Goal: Task Accomplishment & Management: Manage account settings

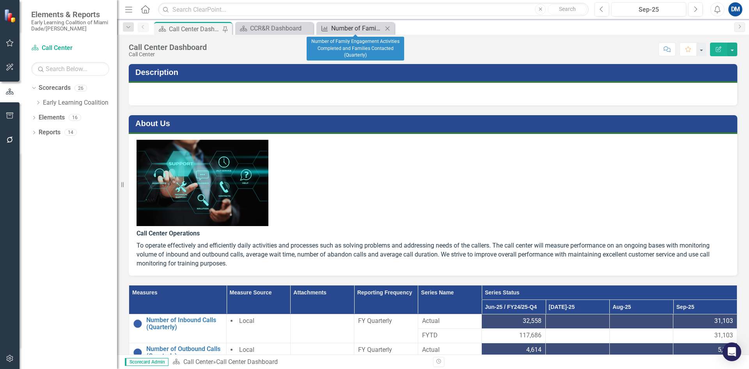
click at [347, 29] on div "Number of Family Engagement Activities Completed and Families Contacted (Quarte…" at bounding box center [357, 28] width 52 height 10
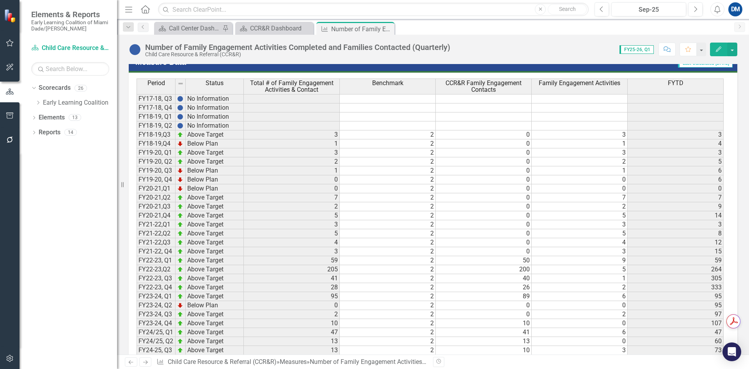
scroll to position [542, 0]
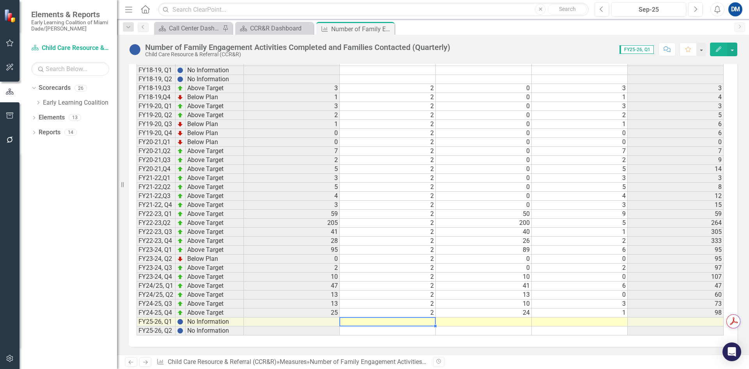
click at [424, 285] on td at bounding box center [388, 321] width 96 height 9
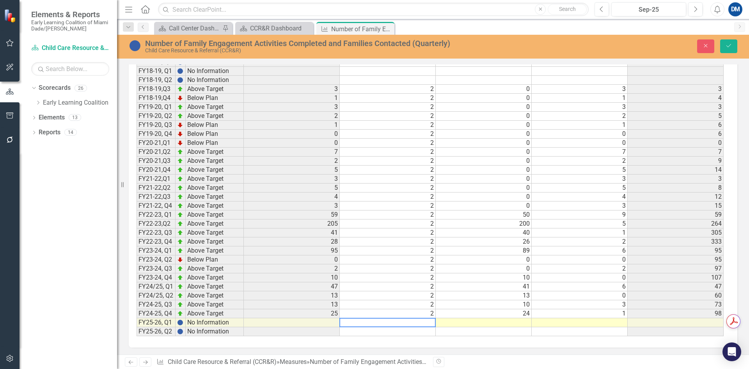
type textarea "2"
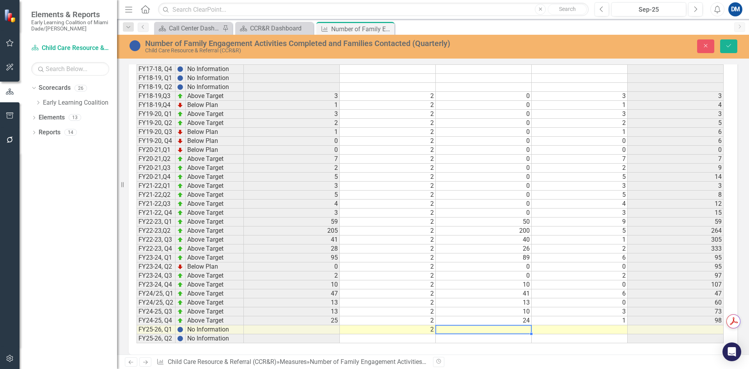
scroll to position [543, 0]
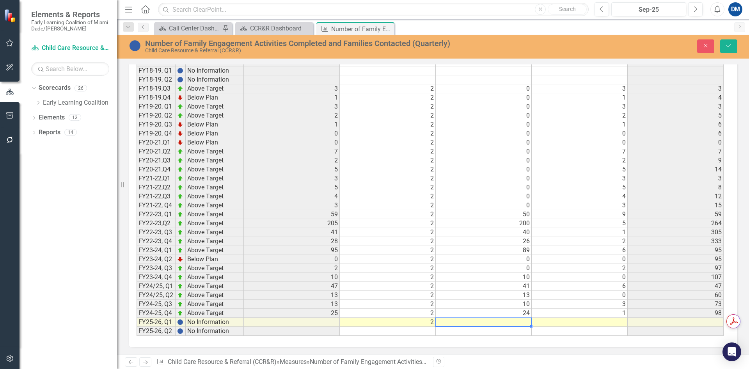
click at [486, 285] on td at bounding box center [484, 322] width 96 height 9
type textarea "91"
click at [568, 285] on td at bounding box center [580, 322] width 96 height 9
click at [593, 285] on td at bounding box center [580, 322] width 96 height 9
type textarea "6"
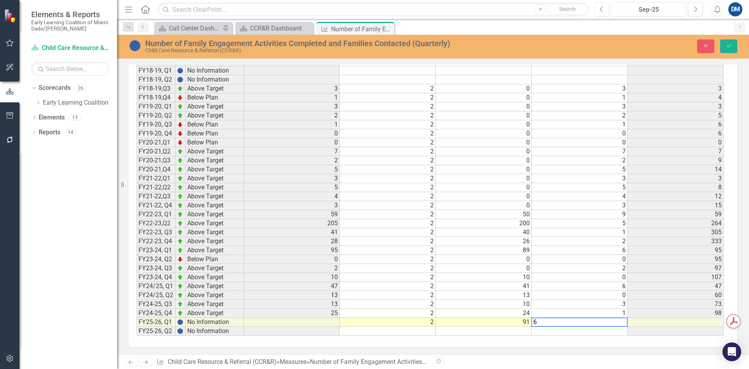
click at [567, 285] on textarea "6" at bounding box center [580, 321] width 96 height 9
type textarea "7"
click at [596, 285] on textarea "7" at bounding box center [580, 321] width 96 height 9
type textarea "8"
click at [599, 45] on icon "Save" at bounding box center [729, 45] width 7 height 5
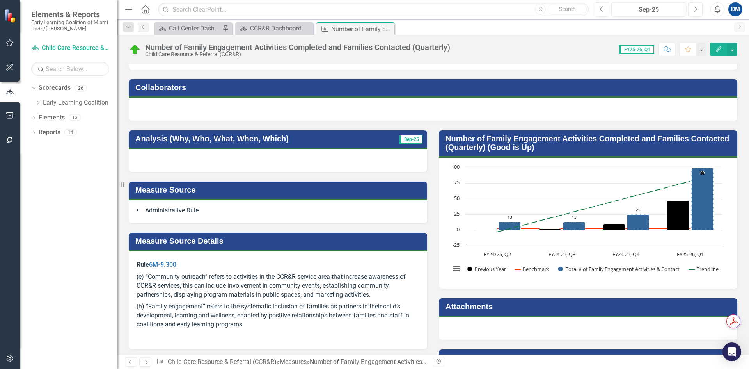
scroll to position [35, 0]
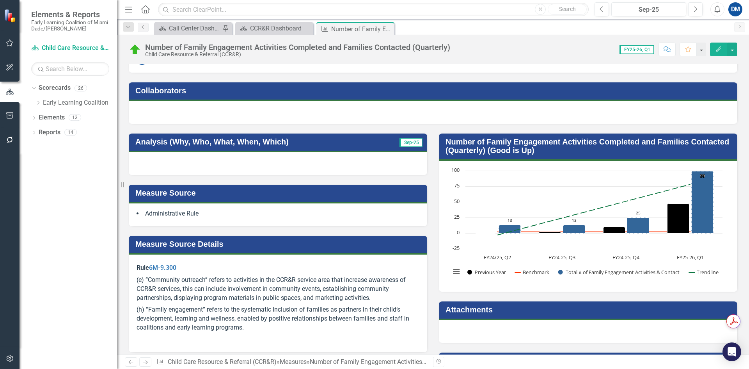
click at [199, 164] on div at bounding box center [278, 163] width 299 height 23
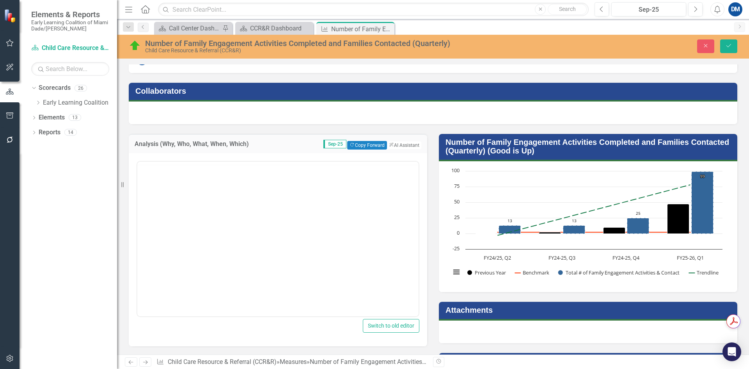
scroll to position [0, 0]
click at [205, 226] on body "Rich Text Area. Press ALT-0 for help." at bounding box center [277, 238] width 281 height 117
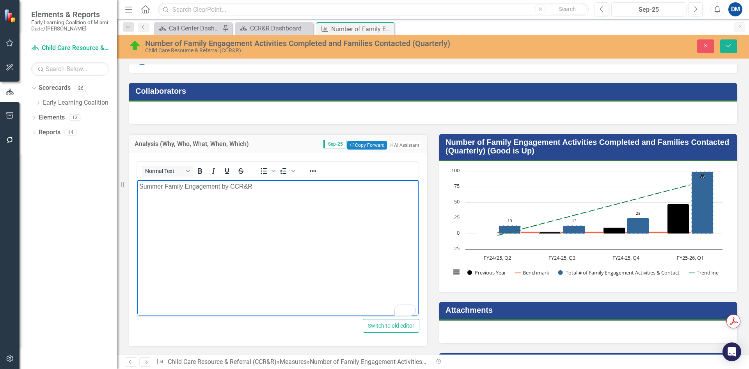
click at [221, 186] on p "Summer Family Engagement by CCR&R" at bounding box center [278, 186] width 278 height 9
click at [288, 189] on p "Summer Family Engagement Events by CCR&R" at bounding box center [278, 186] width 278 height 9
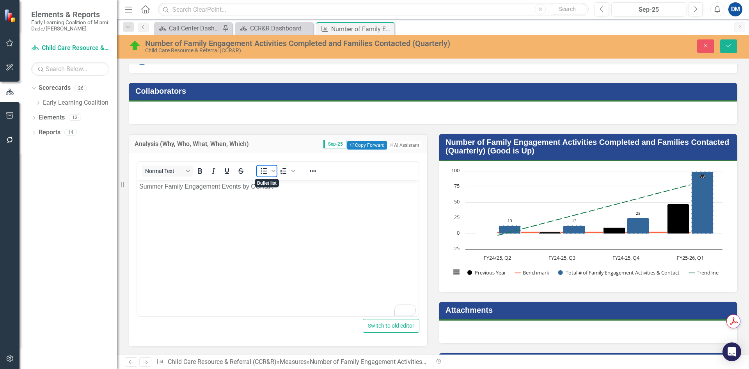
click at [265, 173] on icon "Bullet list" at bounding box center [263, 170] width 9 height 9
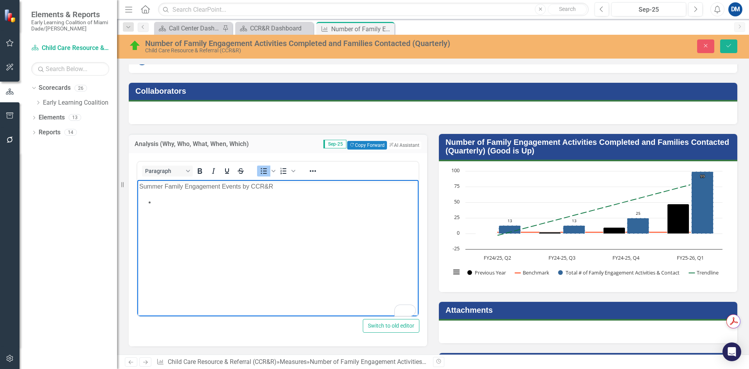
click at [241, 187] on p "Summer Family Engagement Events by CCR&R" at bounding box center [278, 186] width 278 height 9
click at [190, 205] on li "To enrich screen reader interactions, please activate Accessibility in Grammarl…" at bounding box center [286, 201] width 262 height 9
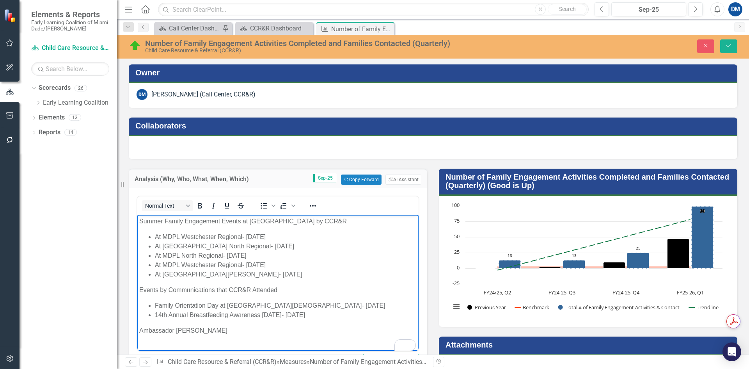
scroll to position [35, 0]
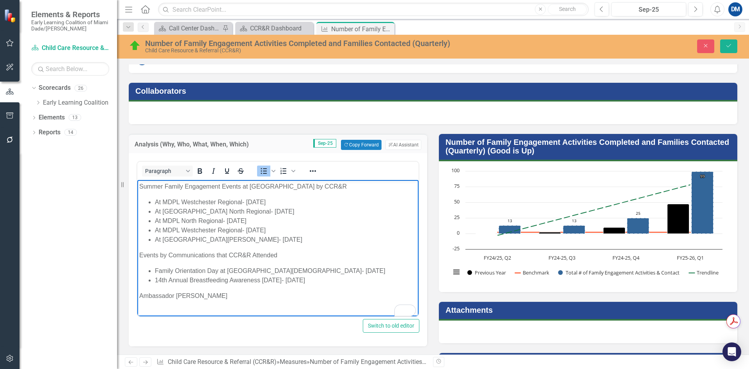
click at [338, 281] on li "14th Annual Breastfeeding Awareness [DATE]- [DATE]" at bounding box center [286, 280] width 262 height 9
drag, startPoint x: 287, startPoint y: 255, endPoint x: 218, endPoint y: 255, distance: 69.1
click at [218, 255] on p "Events by Communications that CCR&R Attended" at bounding box center [278, 255] width 278 height 9
drag, startPoint x: 343, startPoint y: 282, endPoint x: 594, endPoint y: 503, distance: 334.4
click at [343, 282] on li "14th Annual Breastfeeding Awareness [DATE]- [DATE]" at bounding box center [286, 280] width 262 height 9
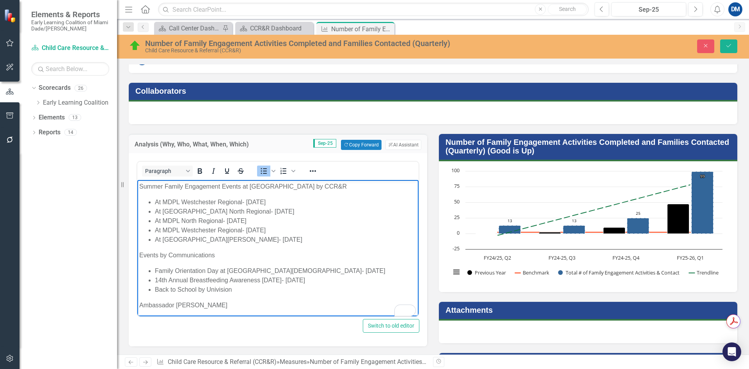
click at [244, 290] on li "Back to School by Univision" at bounding box center [286, 289] width 262 height 9
drag, startPoint x: 258, startPoint y: 290, endPoint x: 156, endPoint y: 286, distance: 102.7
click at [144, 290] on ul "Family Orientation Day at [GEOGRAPHIC_DATA][DEMOGRAPHIC_DATA]- [DATE] 14th Annu…" at bounding box center [278, 280] width 278 height 28
copy li "Back to School by Univision- [DATE]"
click at [342, 272] on li "Family Orientation Day at [GEOGRAPHIC_DATA][DEMOGRAPHIC_DATA]- [DATE]" at bounding box center [286, 270] width 262 height 9
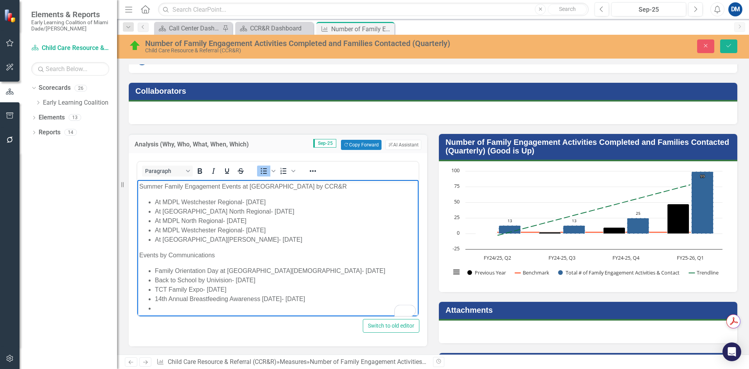
click at [158, 307] on li "To enrich screen reader interactions, please activate Accessibility in Grammarl…" at bounding box center [286, 308] width 262 height 9
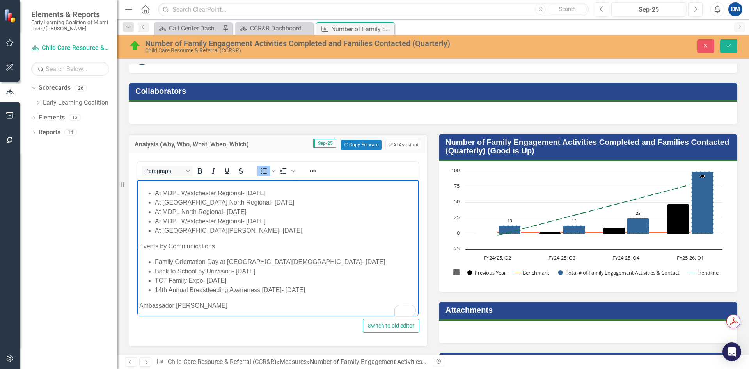
scroll to position [11, 0]
click at [215, 302] on p "Ambassador [PERSON_NAME]" at bounding box center [278, 303] width 278 height 9
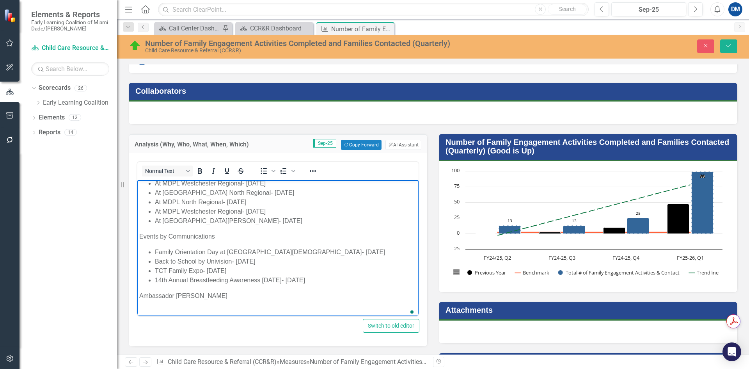
scroll to position [19, 0]
click at [260, 169] on icon "Bullet list" at bounding box center [263, 170] width 9 height 9
click at [196, 307] on li "To enrich screen reader interactions, please activate Accessibility in Grammarl…" at bounding box center [286, 311] width 262 height 9
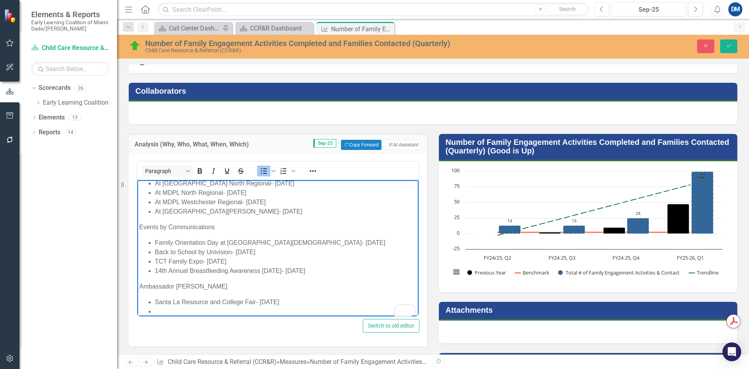
click at [176, 310] on li "To enrich screen reader interactions, please activate Accessibility in Grammarl…" at bounding box center [286, 311] width 262 height 9
click at [263, 309] on li "Back to school-[GEOGRAPHIC_DATA]- [DATE]" at bounding box center [286, 311] width 262 height 9
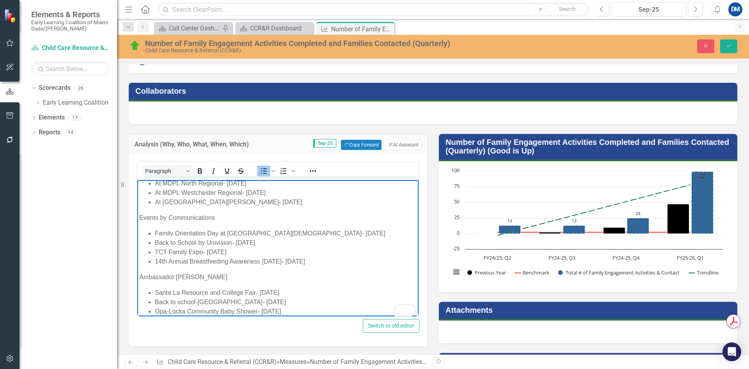
click at [271, 304] on li "Back to school-[GEOGRAPHIC_DATA]- [DATE]" at bounding box center [286, 301] width 262 height 9
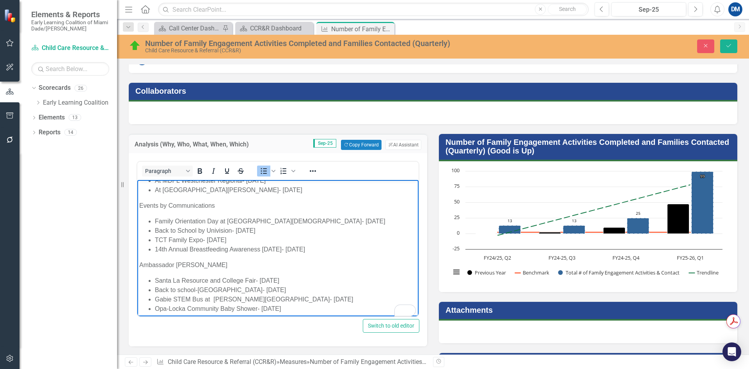
scroll to position [55, 0]
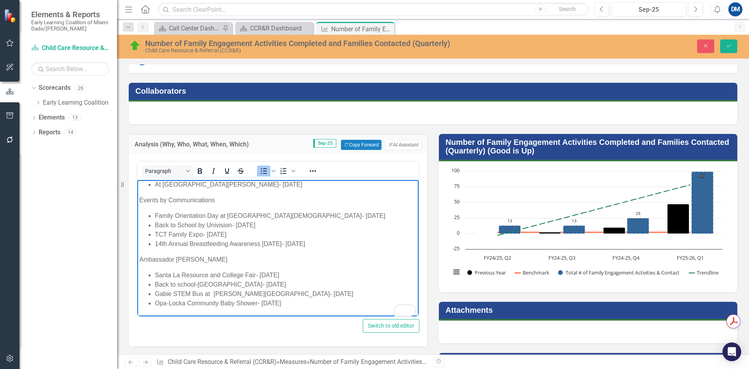
click at [331, 292] on li "Gabie STEM Bus at [PERSON_NAME][GEOGRAPHIC_DATA]- [DATE]" at bounding box center [286, 293] width 262 height 9
click at [331, 300] on li "Gabie STEM Bus at [GEOGRAPHIC_DATA]- [DATE]" at bounding box center [286, 303] width 262 height 9
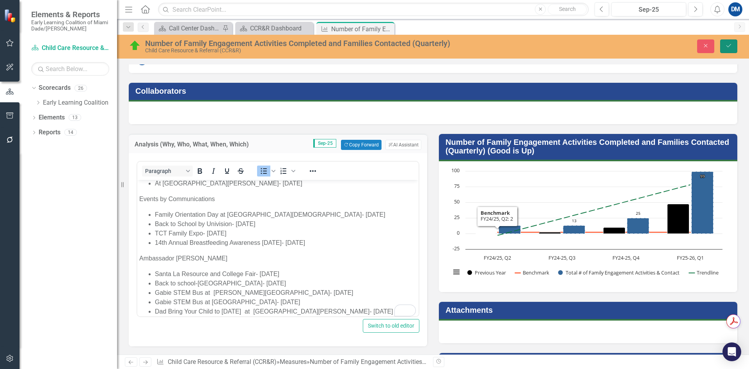
click at [734, 41] on button "Save" at bounding box center [729, 46] width 17 height 14
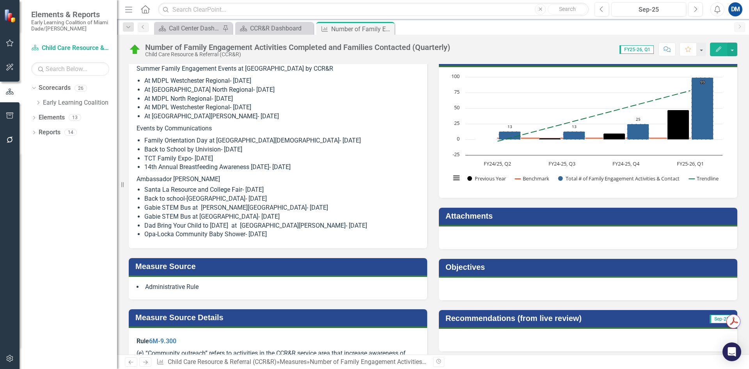
scroll to position [39, 0]
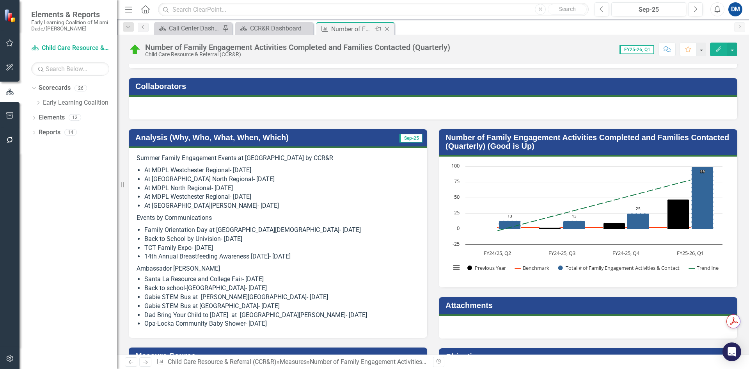
click at [390, 27] on icon "Close" at bounding box center [387, 29] width 8 height 6
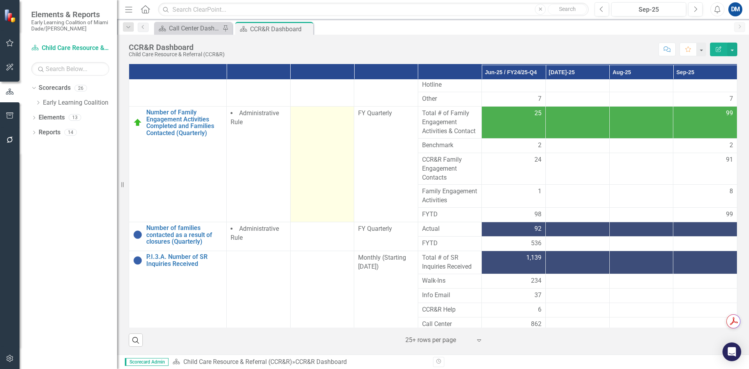
scroll to position [251, 0]
